Goal: Task Accomplishment & Management: Use online tool/utility

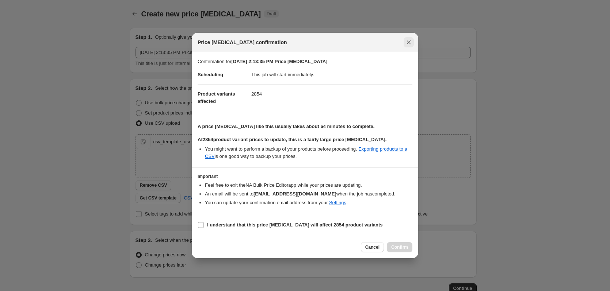
scroll to position [47, 0]
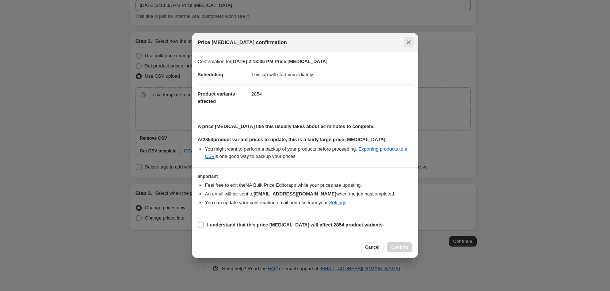
click at [410, 42] on icon "Close" at bounding box center [408, 42] width 7 height 7
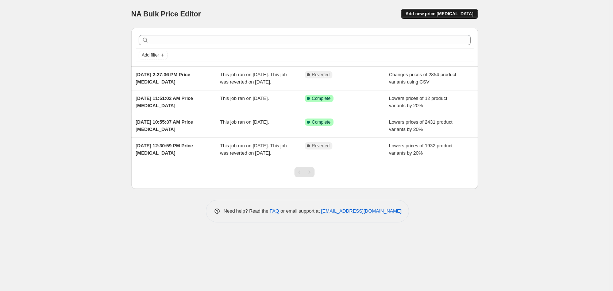
click at [438, 16] on span "Add new price change job" at bounding box center [440, 14] width 68 height 6
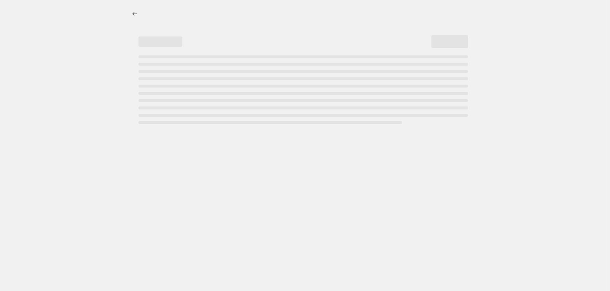
select select "percentage"
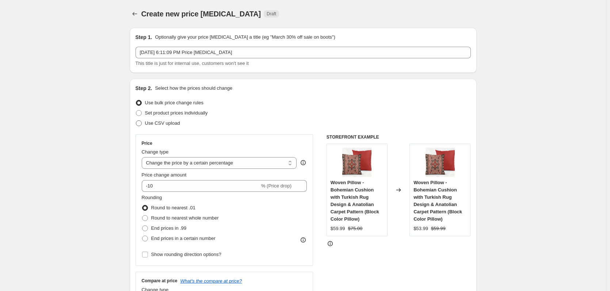
click at [140, 123] on span at bounding box center [139, 123] width 6 height 6
click at [136, 121] on input "Use CSV upload" at bounding box center [136, 120] width 0 height 0
radio input "true"
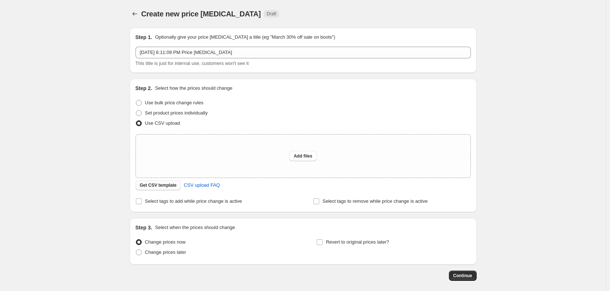
click at [167, 188] on span "Get CSV template" at bounding box center [158, 186] width 37 height 6
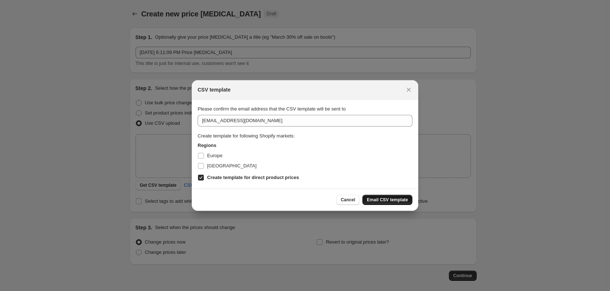
click at [384, 200] on span "Email CSV template" at bounding box center [387, 200] width 41 height 6
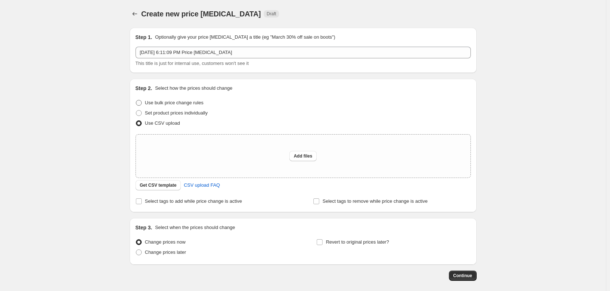
click at [142, 103] on span at bounding box center [139, 103] width 6 height 6
click at [136, 100] on input "Use bulk price change rules" at bounding box center [136, 100] width 0 height 0
radio input "true"
select select "percentage"
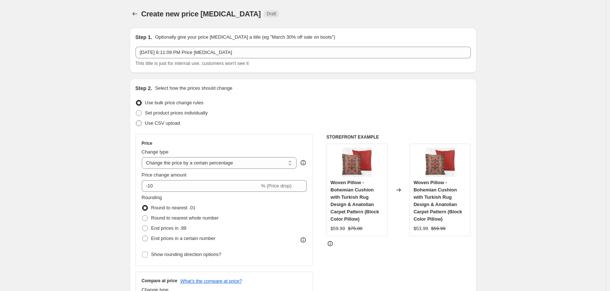
click at [141, 124] on span at bounding box center [139, 123] width 6 height 6
click at [136, 121] on input "Use CSV upload" at bounding box center [136, 120] width 0 height 0
radio input "true"
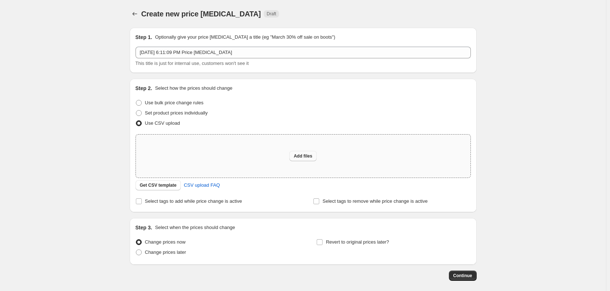
click at [304, 155] on span "Add files" at bounding box center [302, 156] width 19 height 6
type input "C:\fakepath\csv_template_user_626502 (1).csv"
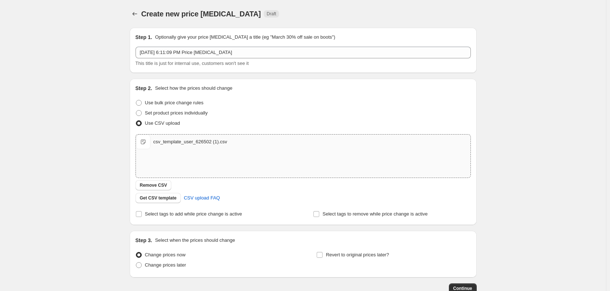
scroll to position [47, 0]
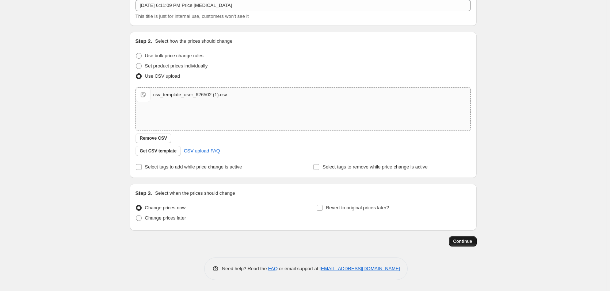
click at [462, 241] on span "Continue" at bounding box center [462, 242] width 19 height 6
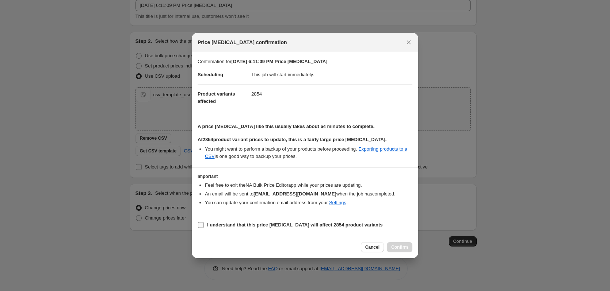
click at [200, 226] on input "I understand that this price change job will affect 2854 product variants" at bounding box center [201, 225] width 6 height 6
checkbox input "true"
click at [399, 249] on span "Confirm" at bounding box center [399, 248] width 17 height 6
